Goal: Information Seeking & Learning: Understand process/instructions

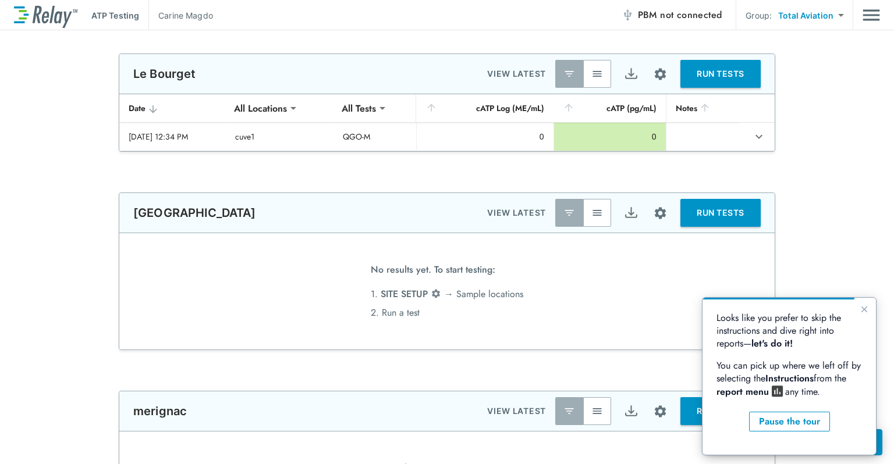
type input "*****"
click at [857, 308] on button "Close guide" at bounding box center [864, 310] width 14 height 14
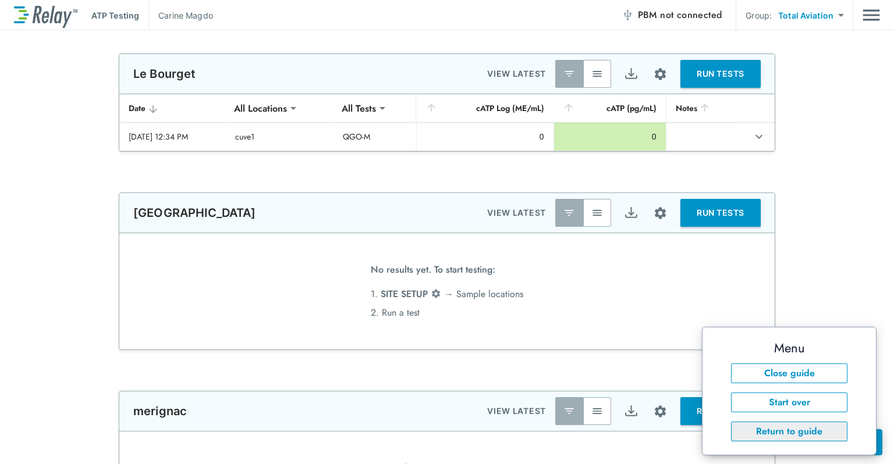
click at [807, 427] on button "Return to guide" at bounding box center [789, 432] width 116 height 20
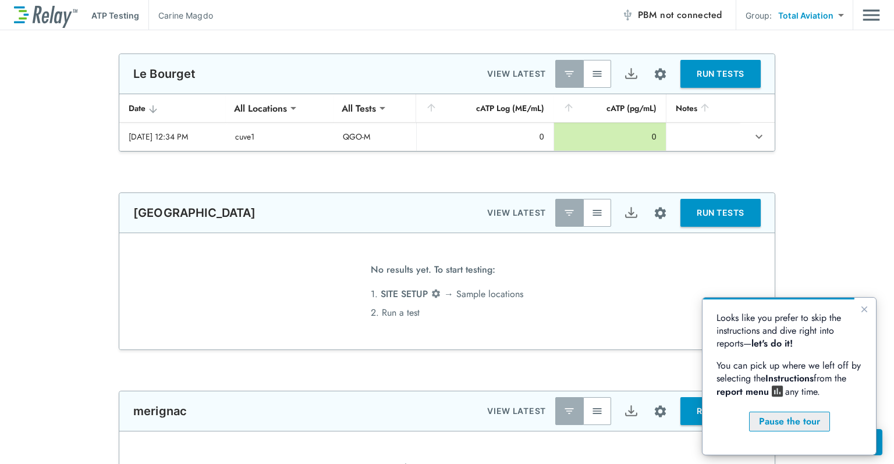
click at [809, 418] on div "Pause the tour" at bounding box center [789, 422] width 61 height 14
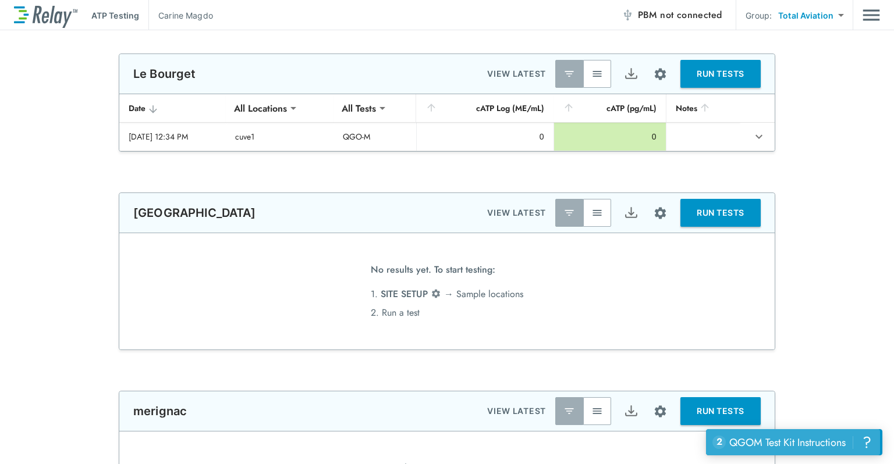
click at [816, 440] on div "QGOM Test Kit Instructions" at bounding box center [787, 442] width 116 height 15
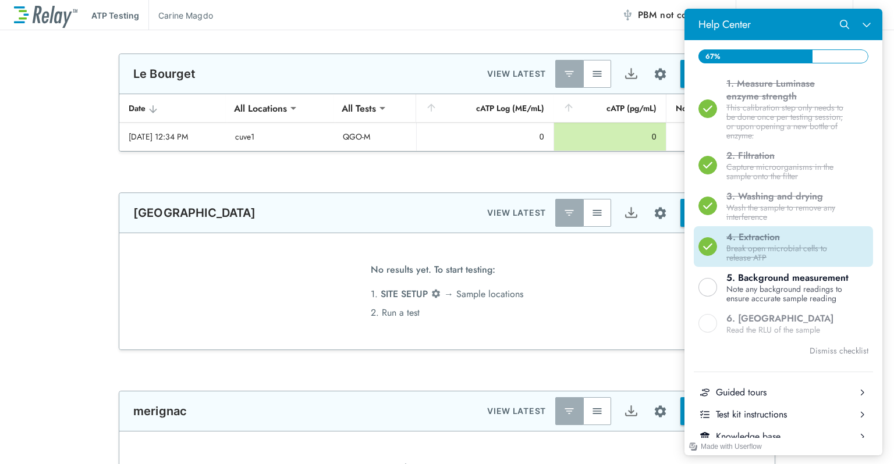
scroll to position [291, 0]
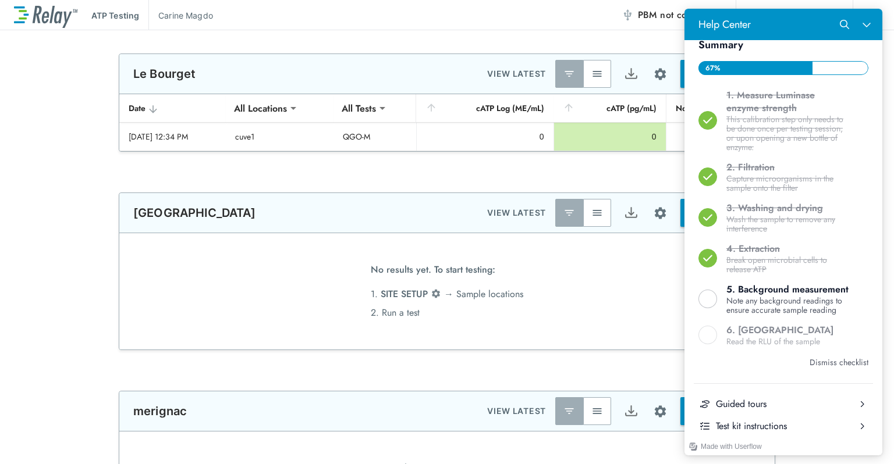
click at [850, 369] on button "Dismiss checklist" at bounding box center [838, 363] width 59 height 14
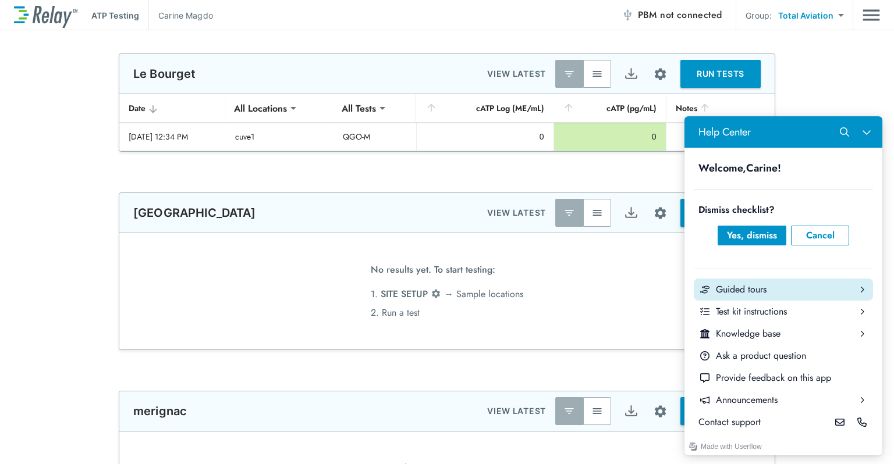
scroll to position [116, 0]
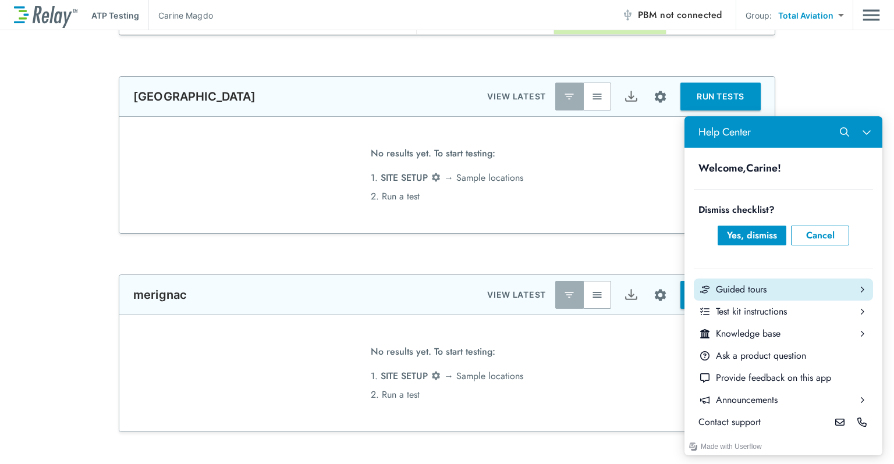
click at [868, 290] on div "Help Center" at bounding box center [862, 290] width 22 height 22
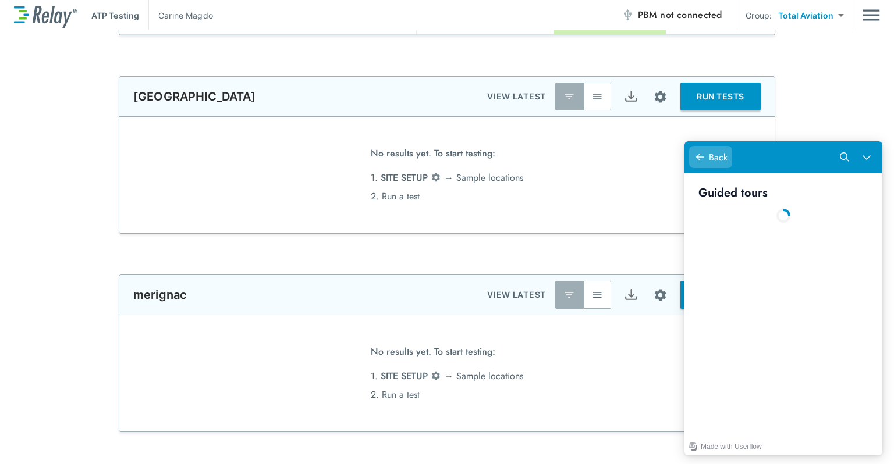
click at [698, 157] on icon "Help Center" at bounding box center [700, 157] width 8 height 7
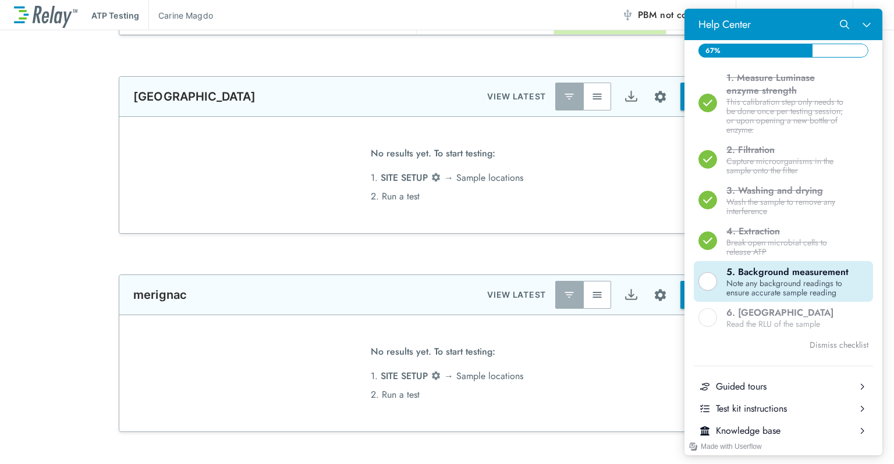
scroll to position [291, 0]
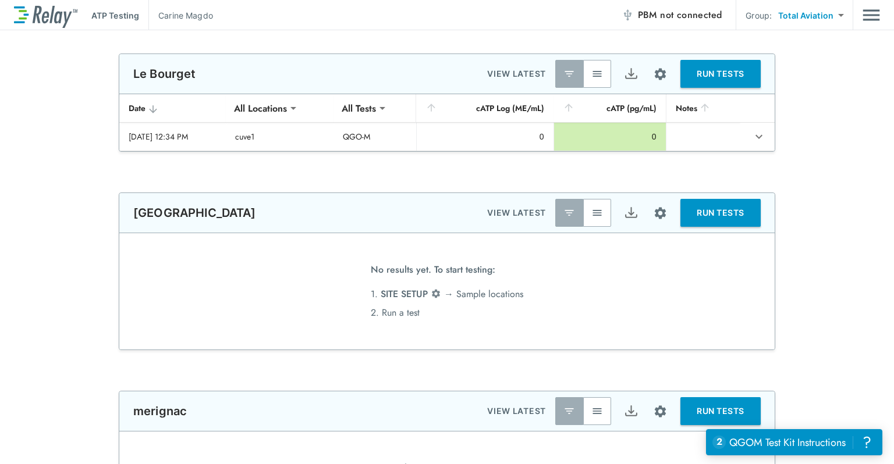
type input "*****"
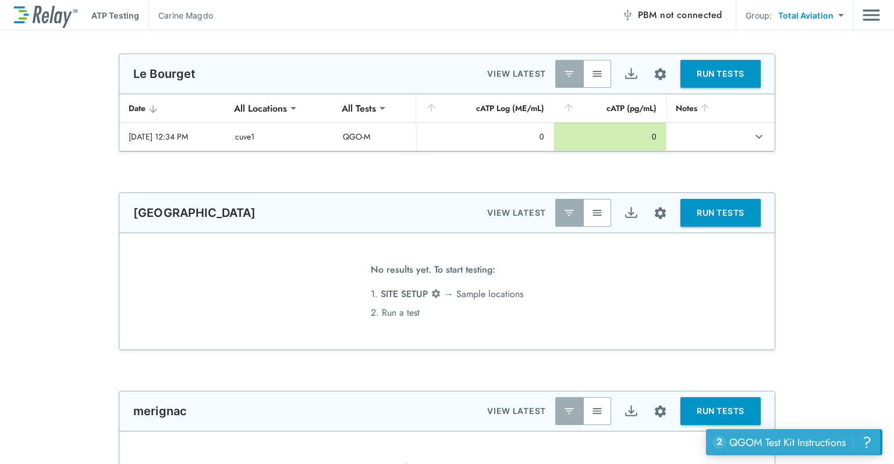
click at [795, 442] on div "QGOM Test Kit Instructions" at bounding box center [787, 442] width 116 height 15
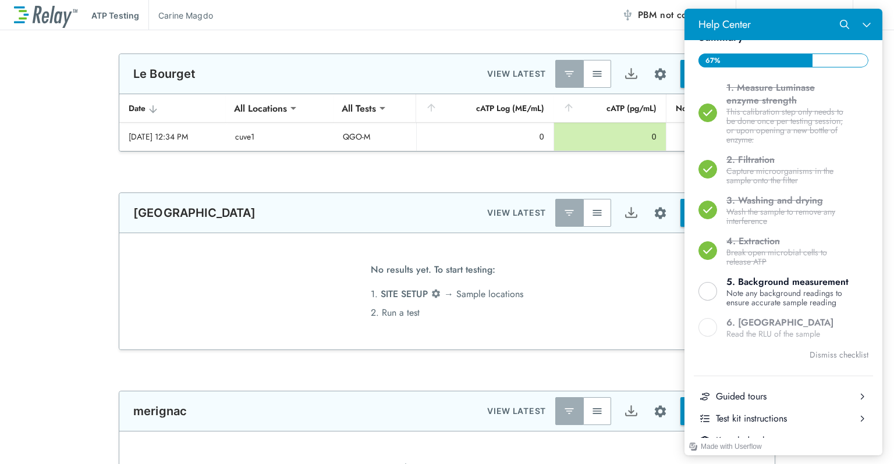
scroll to position [297, 0]
